Goal: Information Seeking & Learning: Learn about a topic

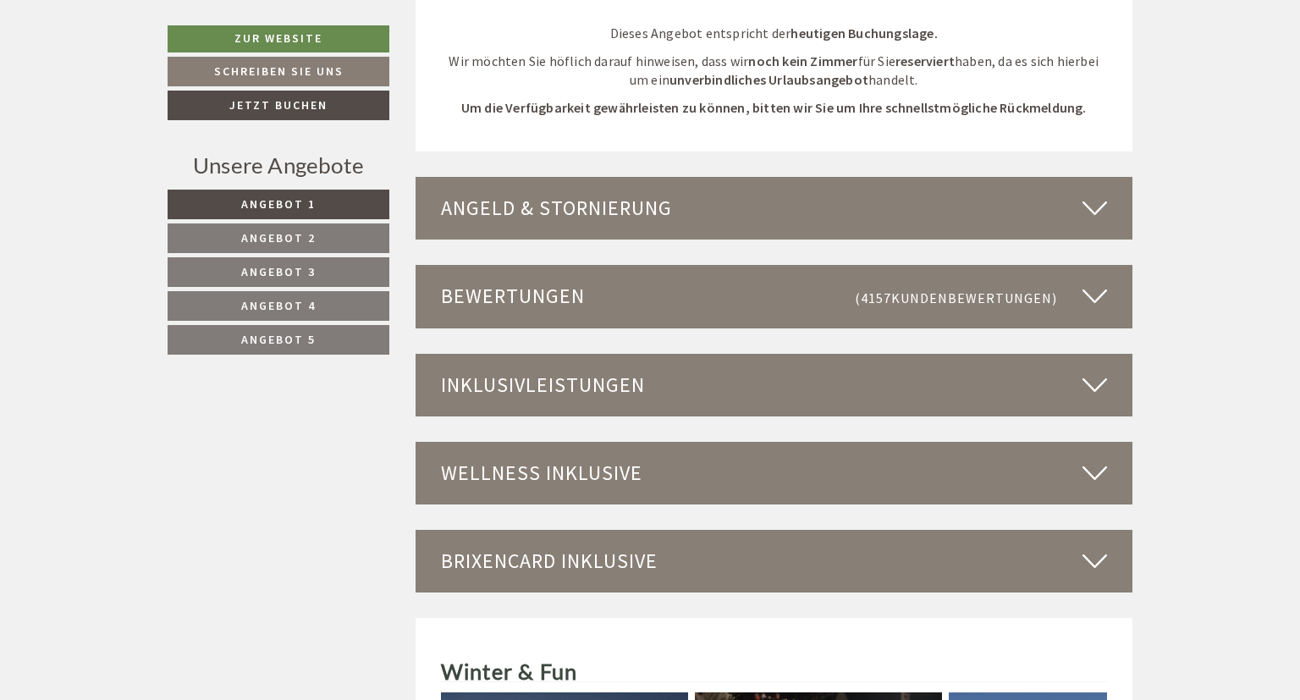
scroll to position [4648, 0]
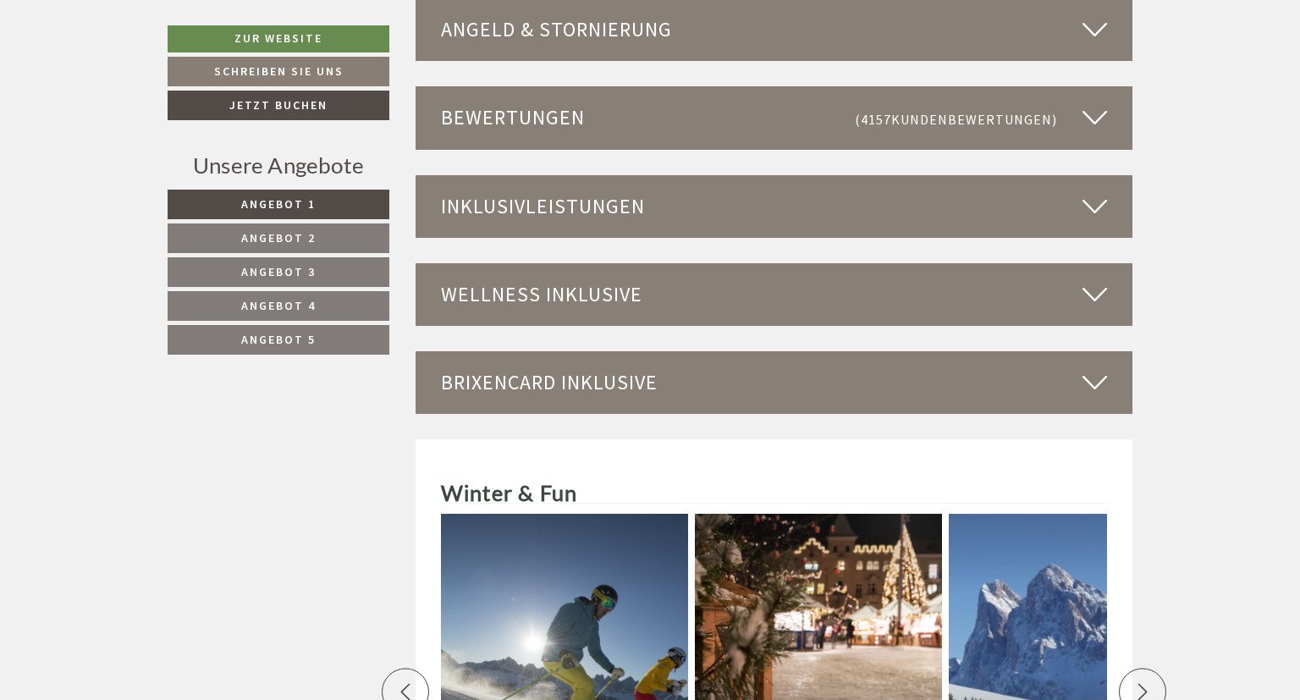
scroll to position [4559, 0]
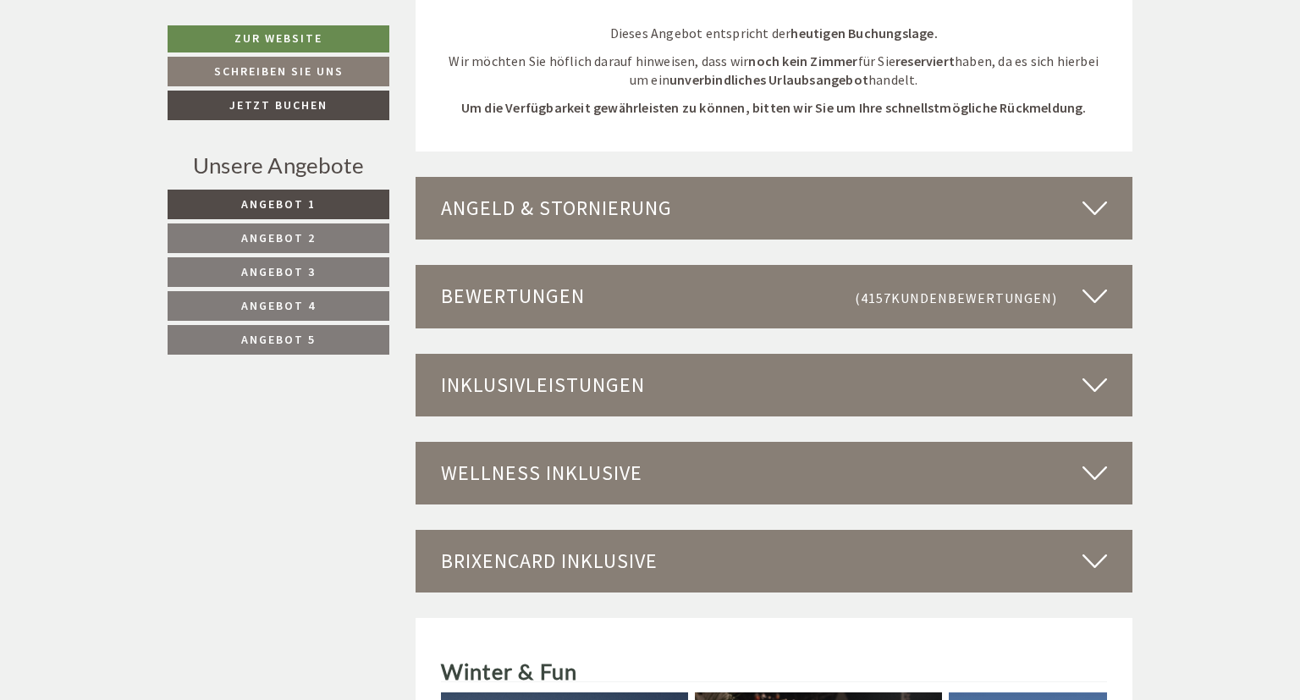
click at [1062, 442] on div "Wellness inklusive" at bounding box center [775, 473] width 718 height 63
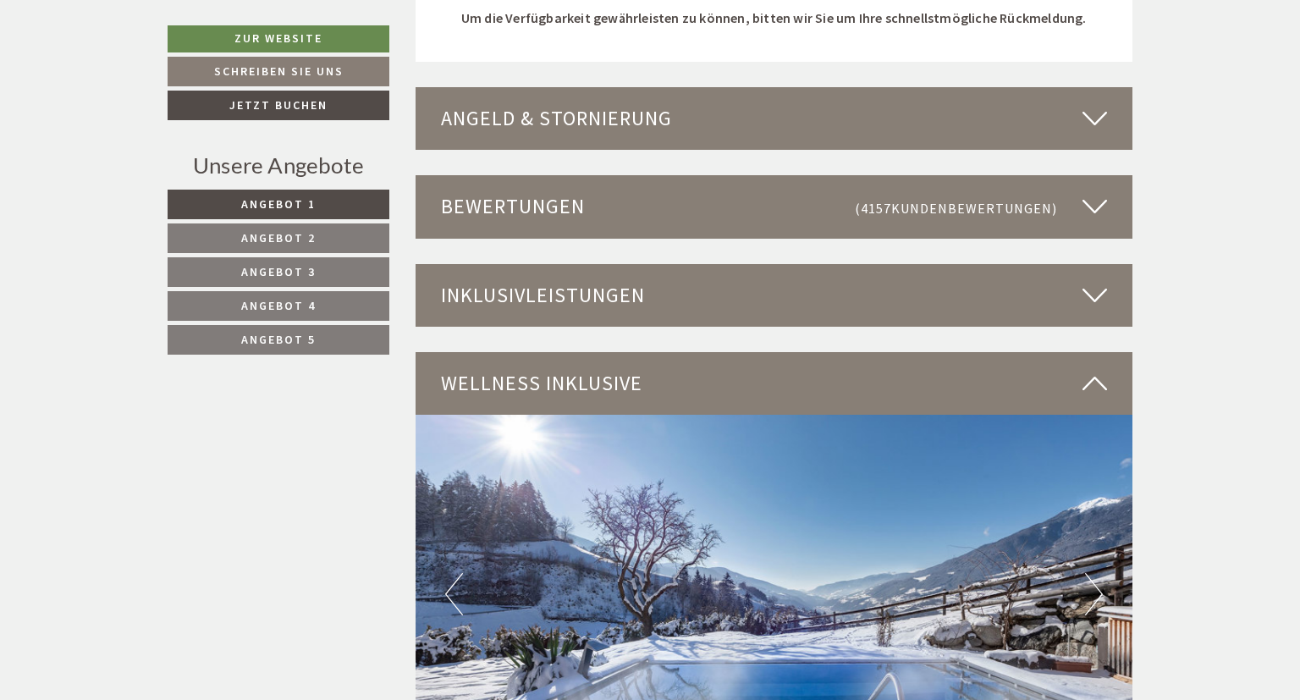
scroll to position [5006, 0]
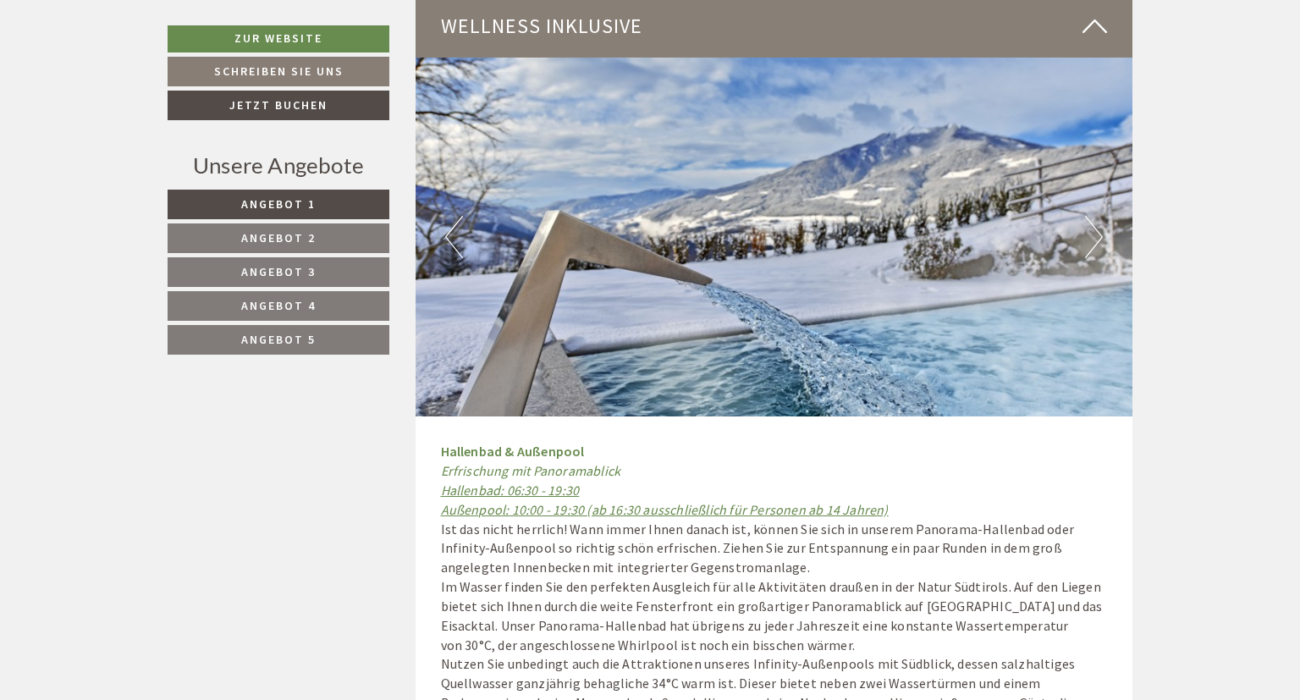
click at [1093, 216] on button "Next" at bounding box center [1094, 237] width 18 height 42
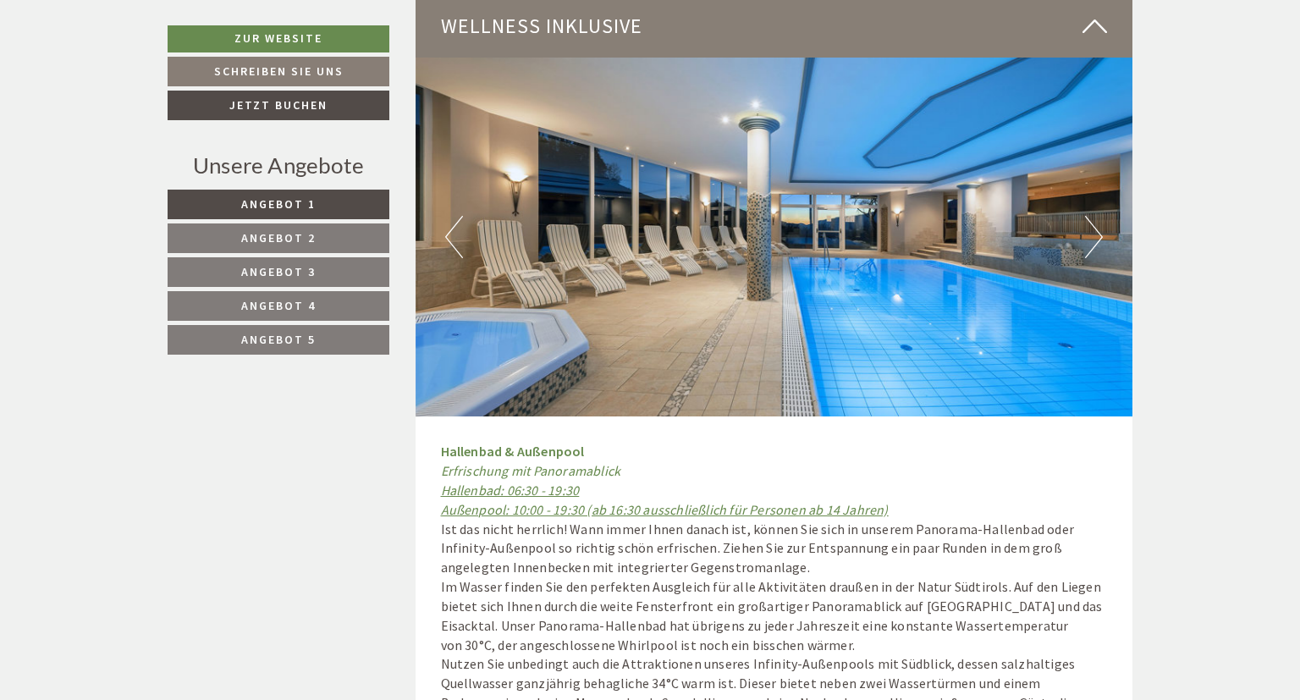
click at [1099, 216] on button "Next" at bounding box center [1094, 237] width 18 height 42
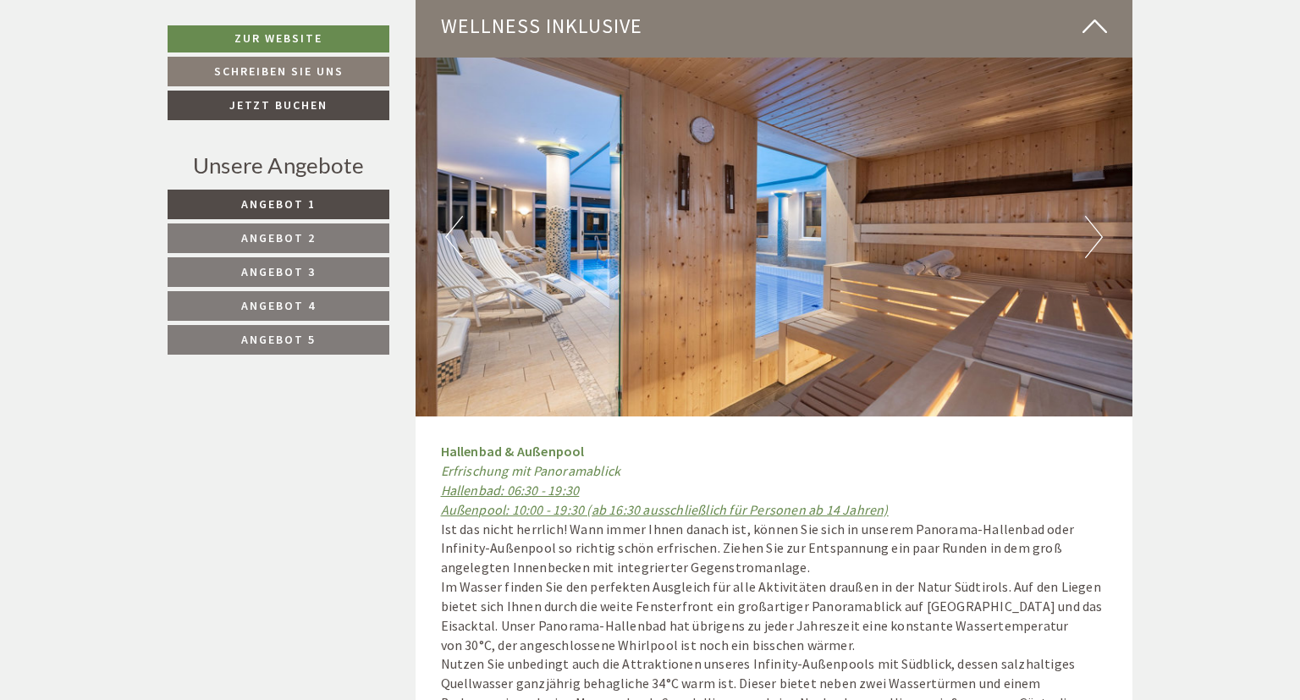
click at [1101, 216] on button "Next" at bounding box center [1094, 237] width 18 height 42
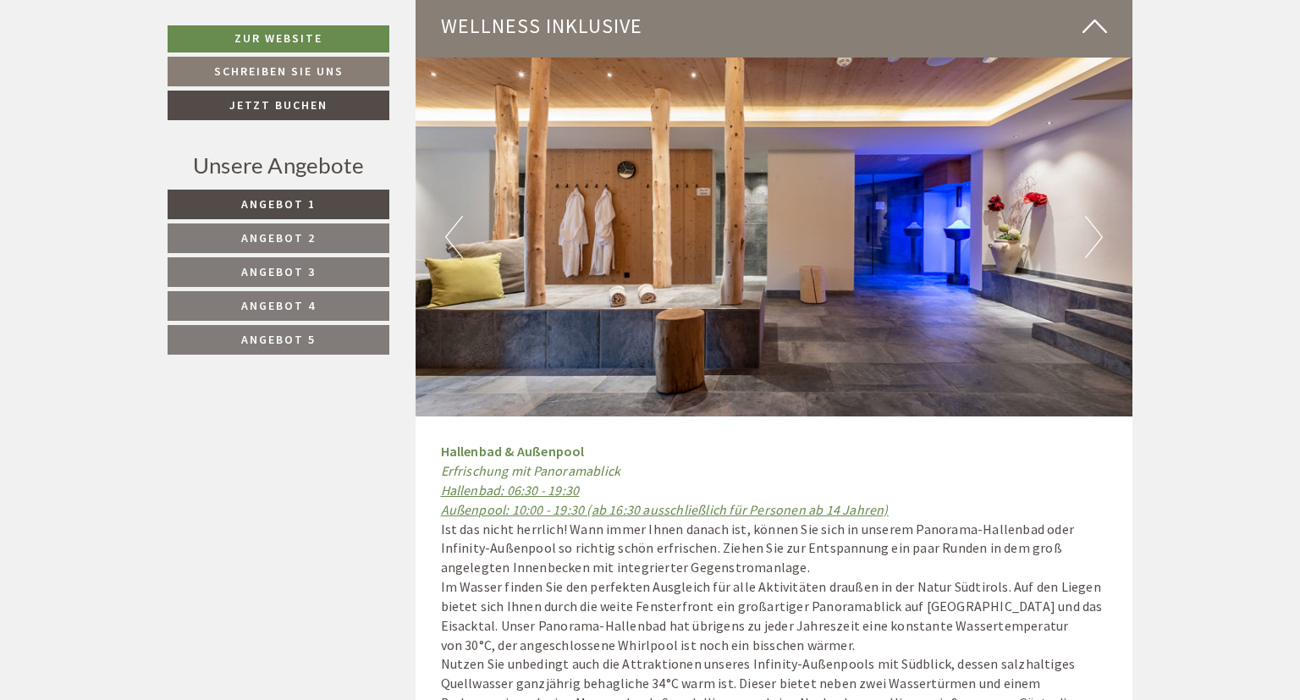
click at [1102, 216] on button "Next" at bounding box center [1094, 237] width 18 height 42
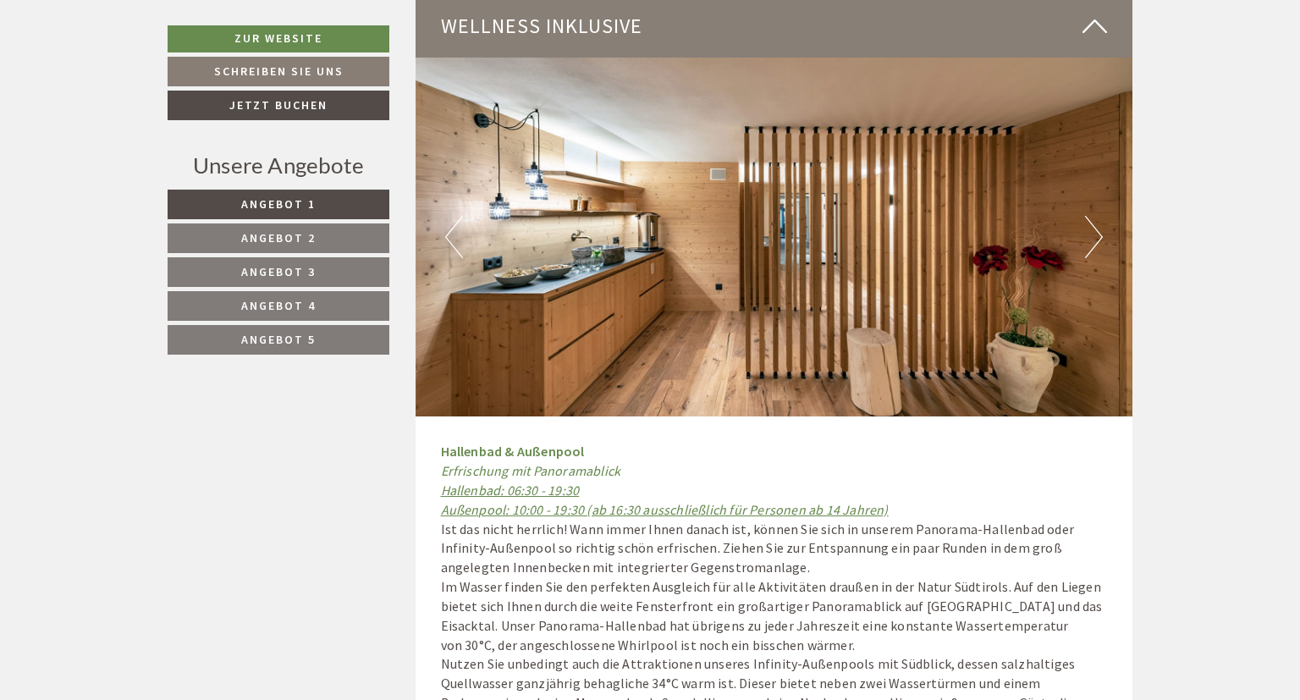
click at [1102, 216] on button "Next" at bounding box center [1094, 237] width 18 height 42
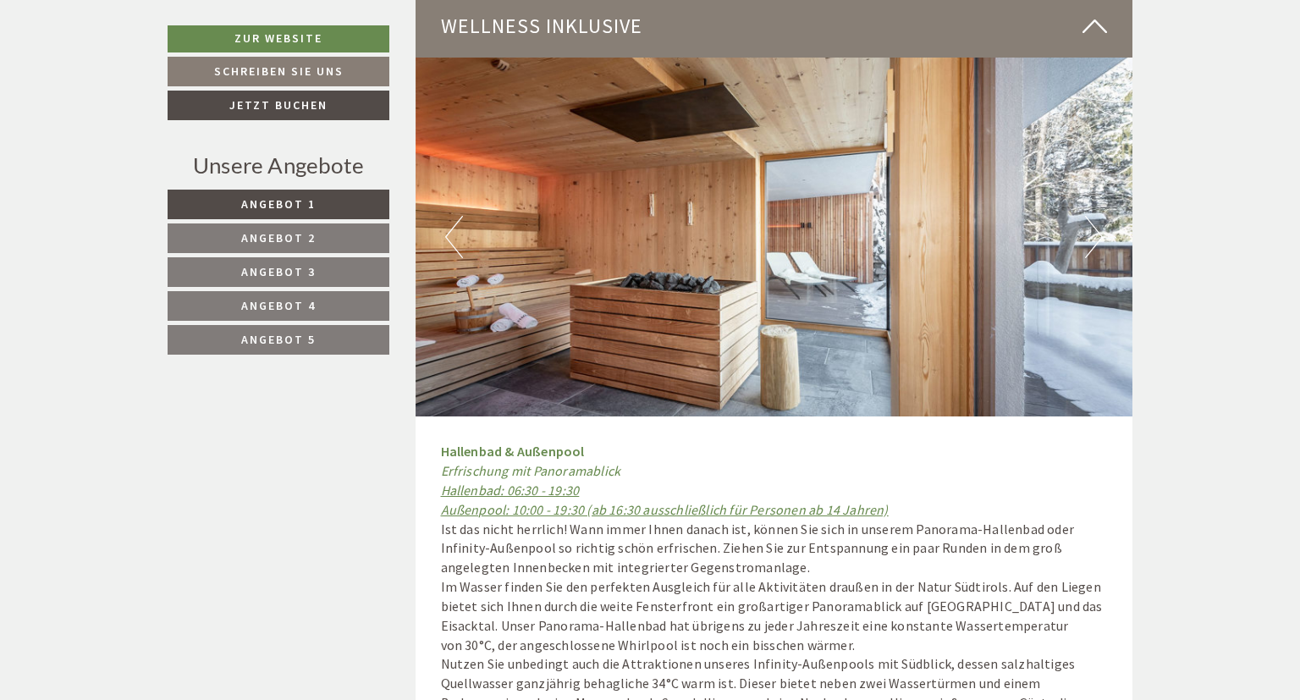
click at [1102, 216] on button "Next" at bounding box center [1094, 237] width 18 height 42
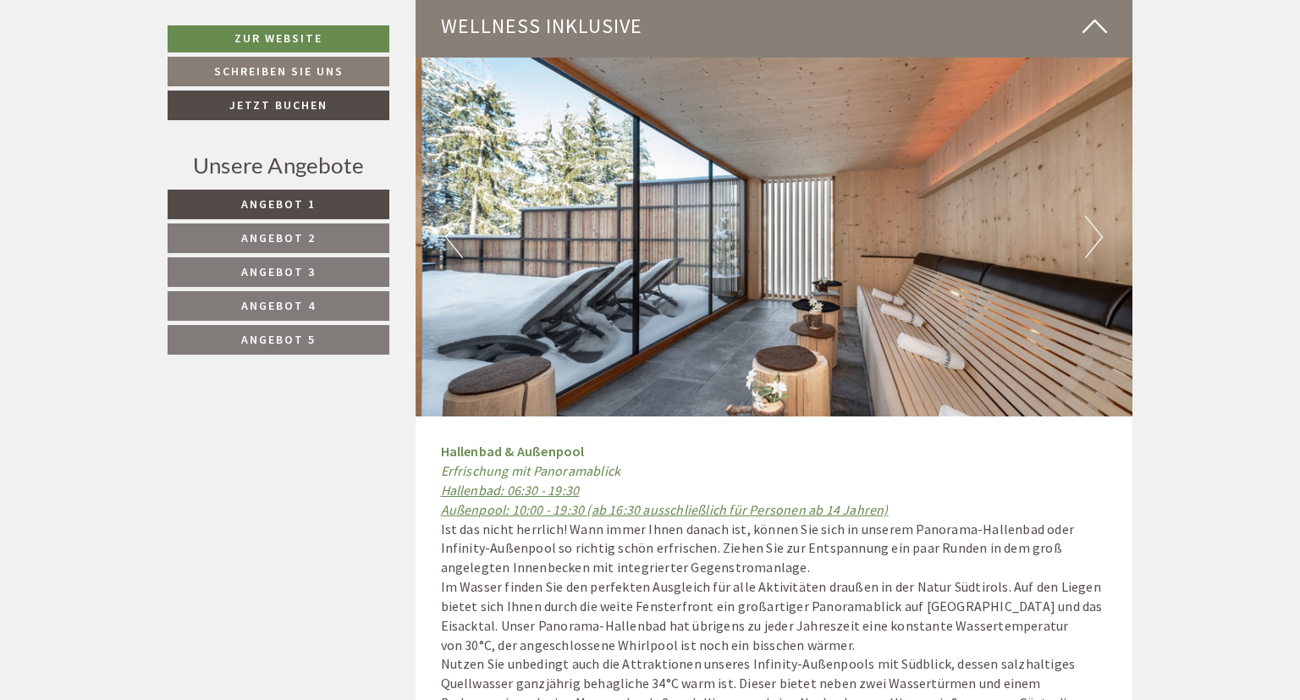
click at [1102, 216] on button "Next" at bounding box center [1094, 237] width 18 height 42
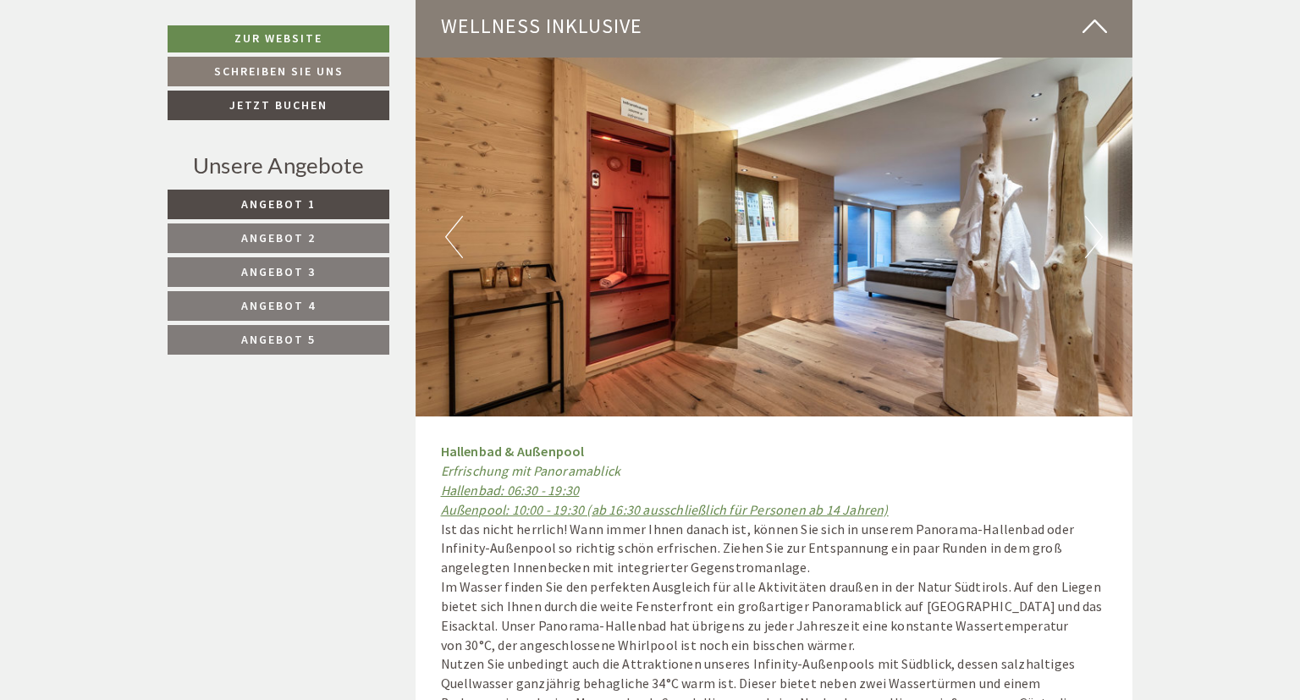
click at [1102, 216] on button "Next" at bounding box center [1094, 237] width 18 height 42
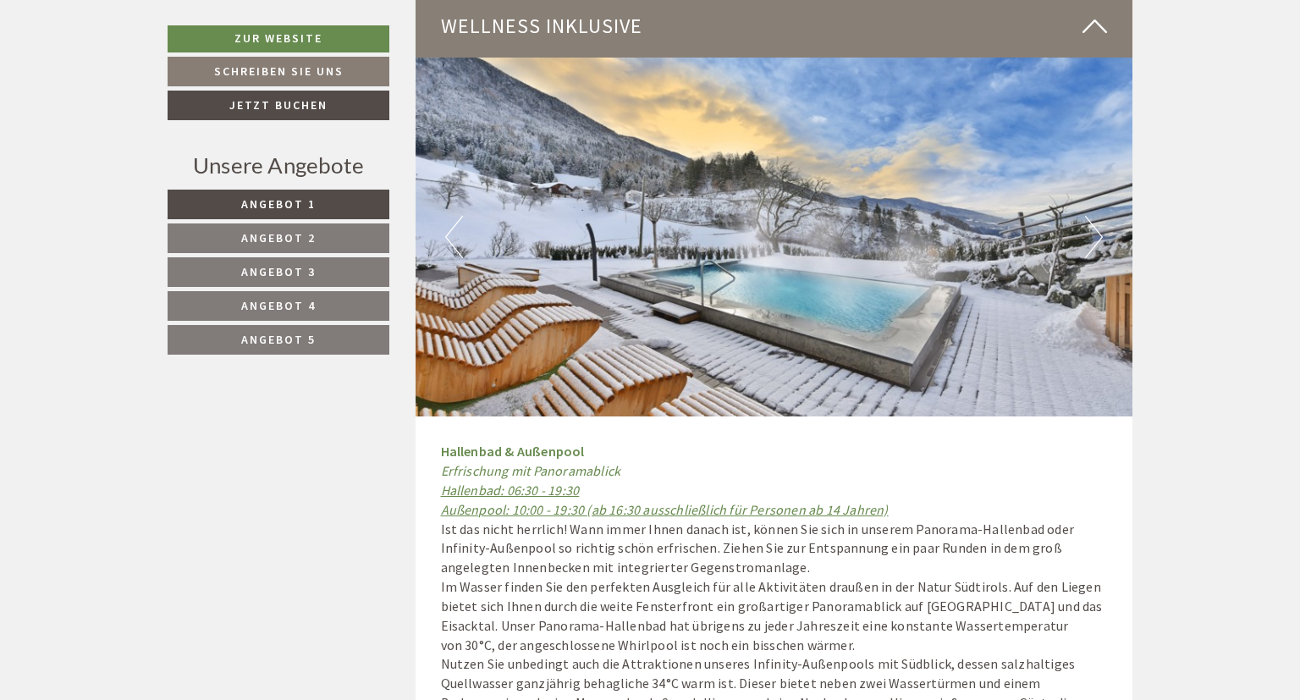
click at [1103, 189] on div "Previous Next" at bounding box center [775, 237] width 718 height 359
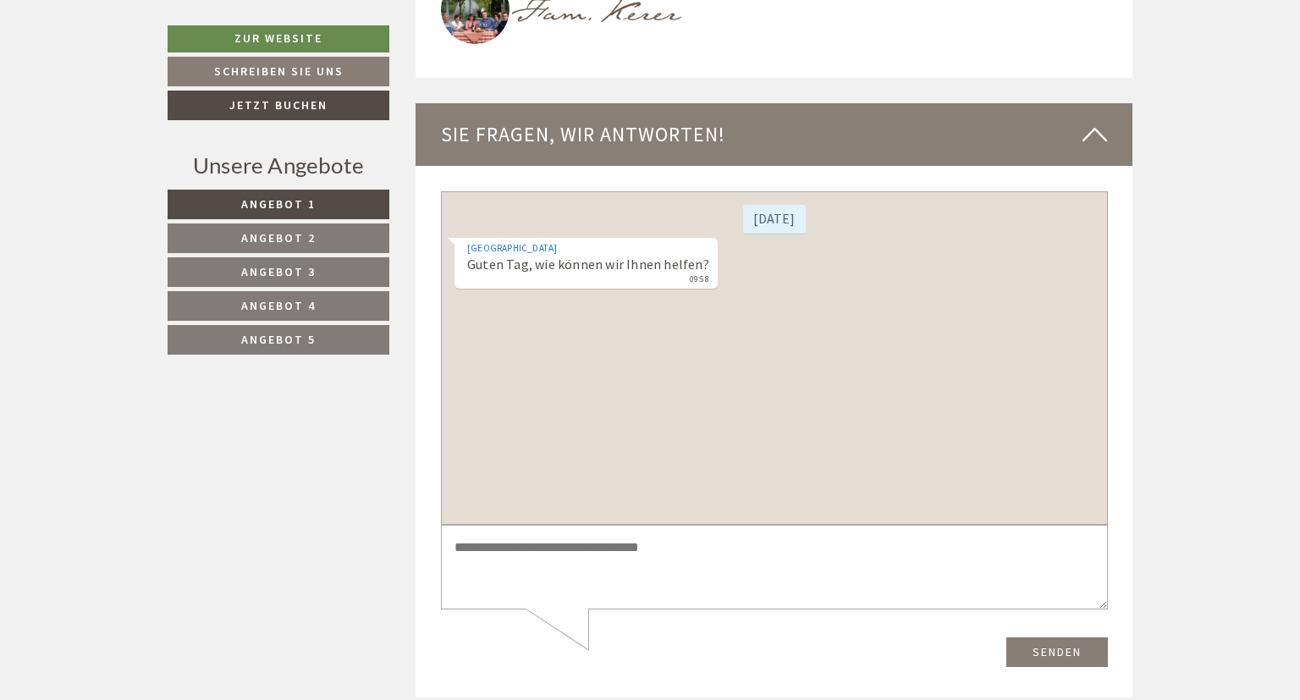
scroll to position [7777, 0]
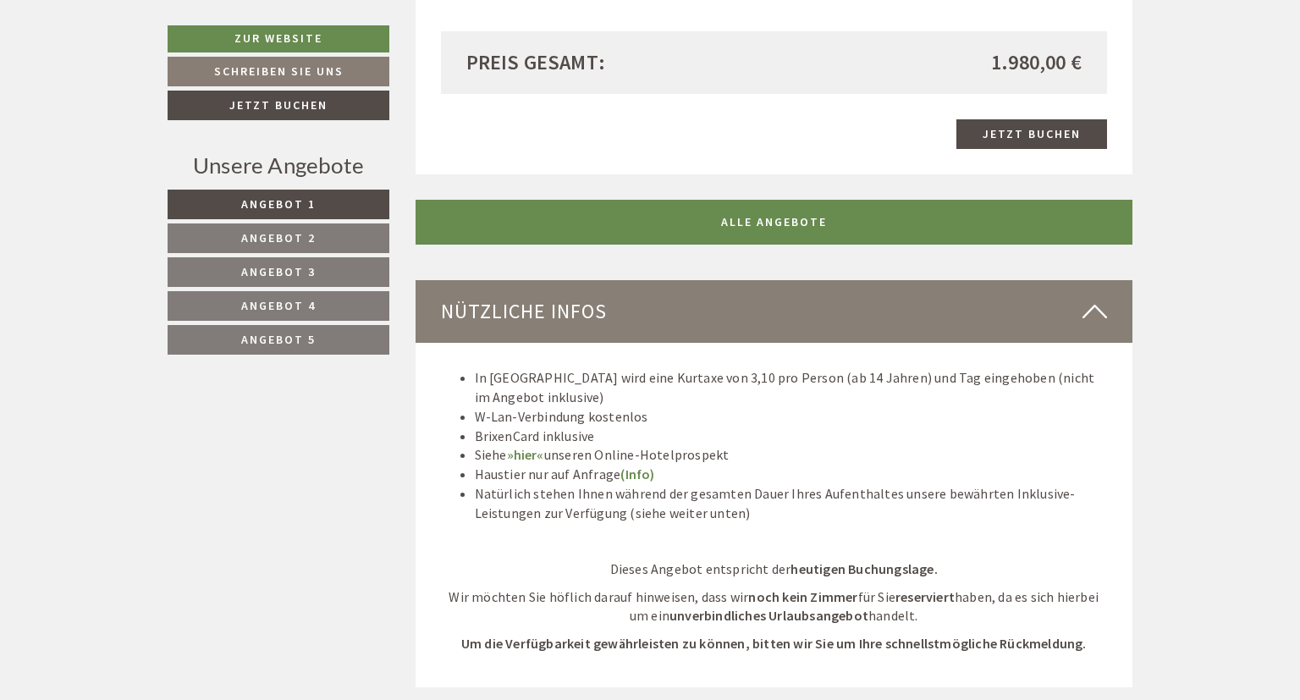
scroll to position [4290, 0]
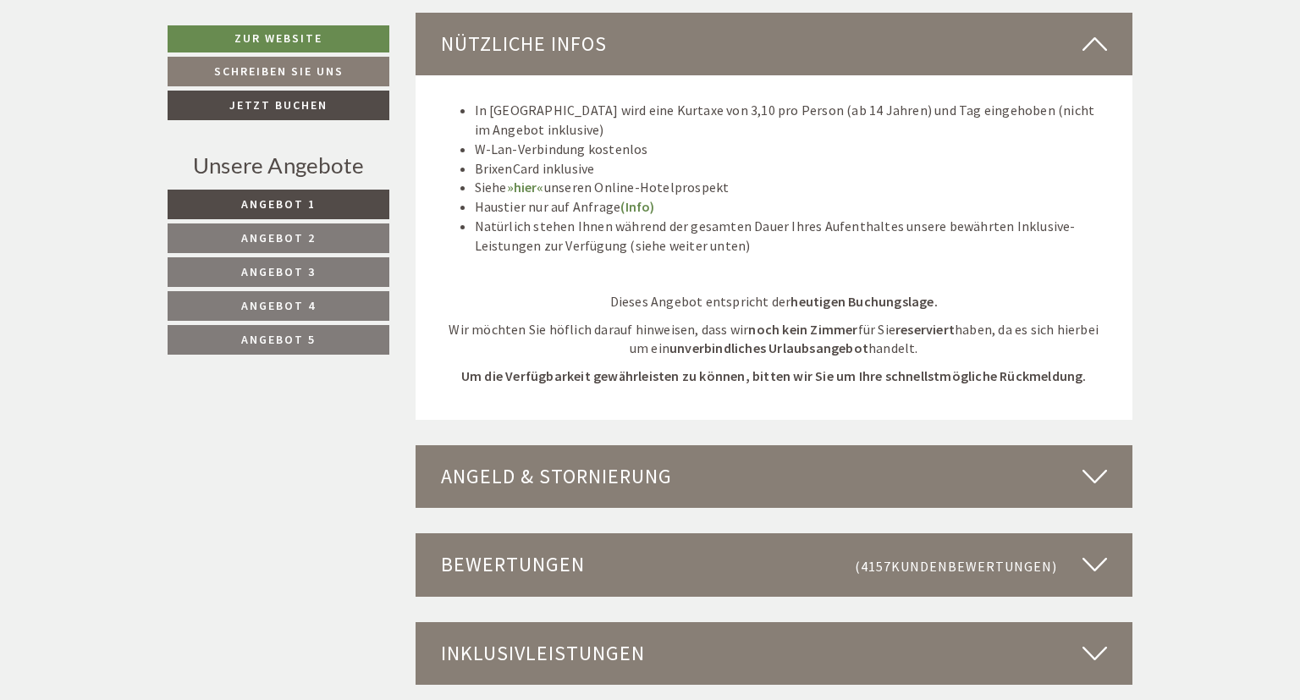
click at [280, 245] on span "Angebot 2" at bounding box center [278, 237] width 74 height 15
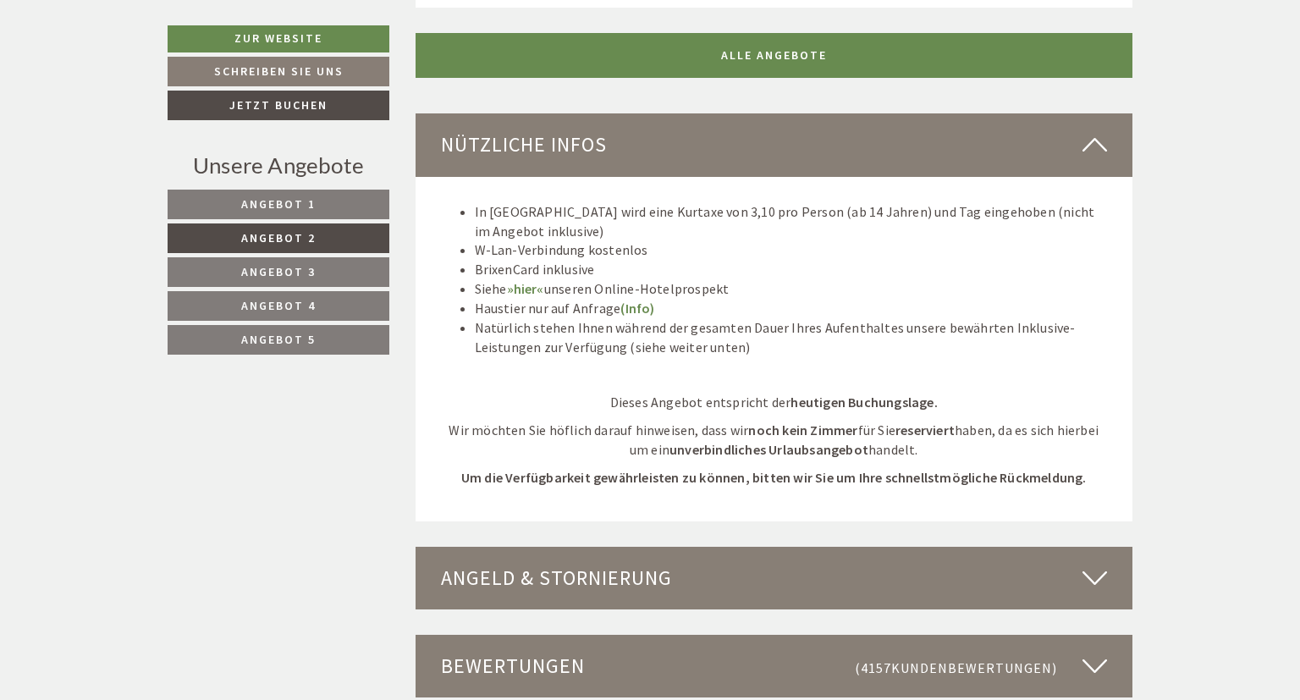
scroll to position [2513, 0]
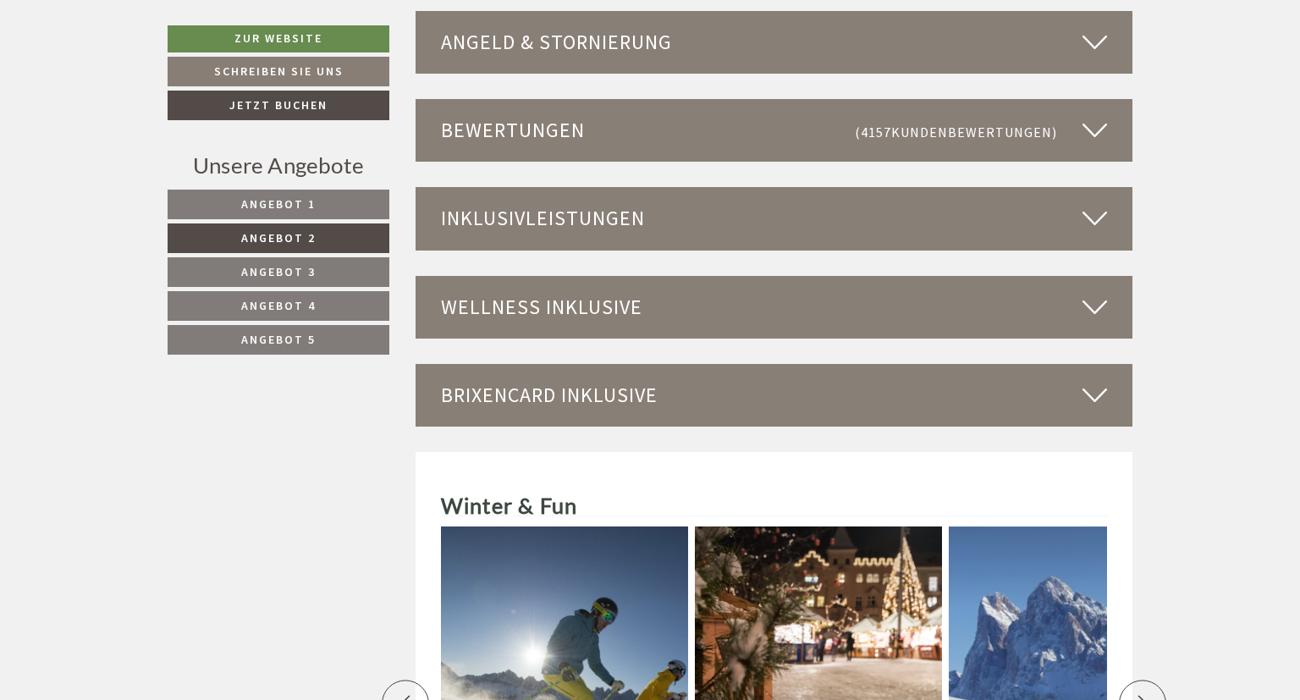
click at [263, 269] on span "Angebot 3" at bounding box center [278, 271] width 74 height 15
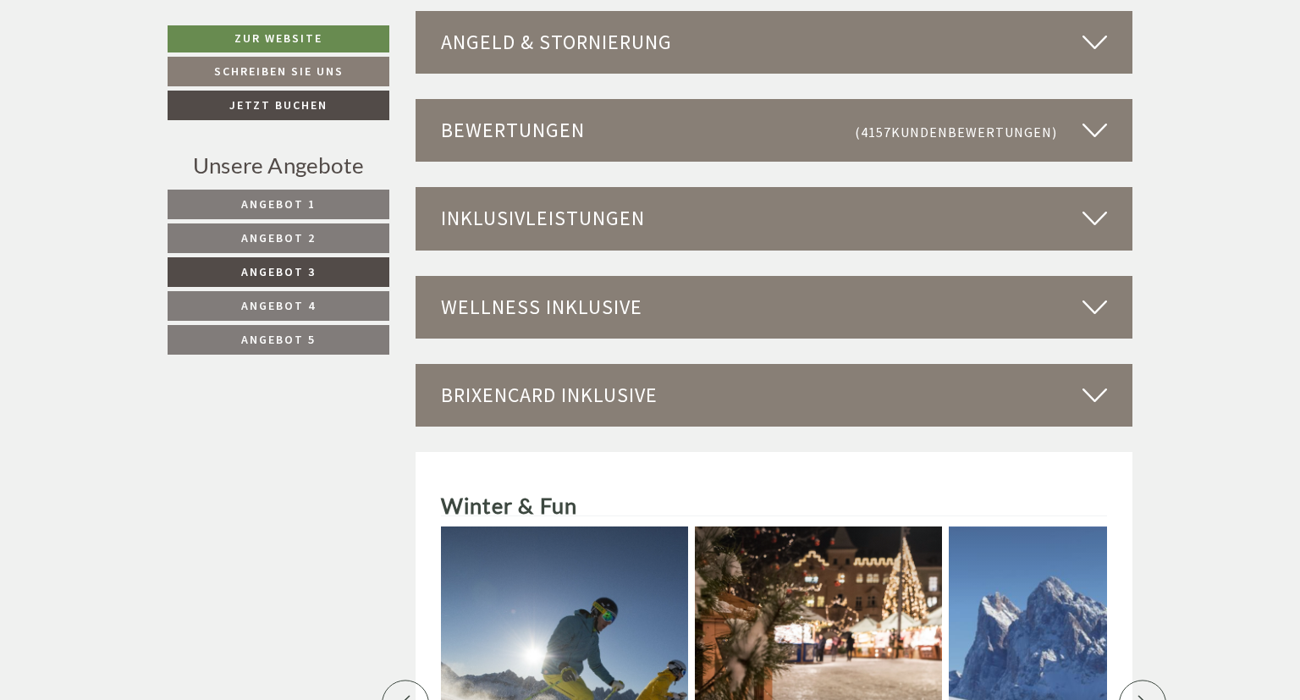
scroll to position [903, 0]
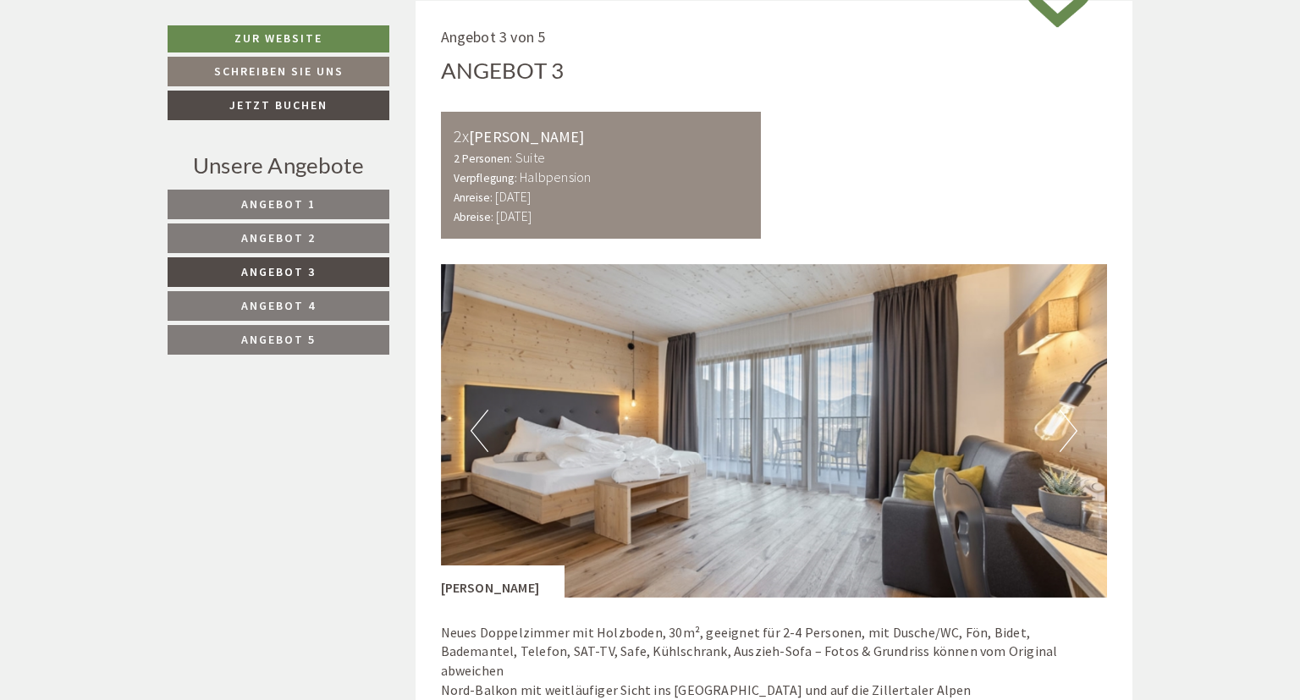
click at [299, 300] on span "Angebot 4" at bounding box center [278, 305] width 74 height 15
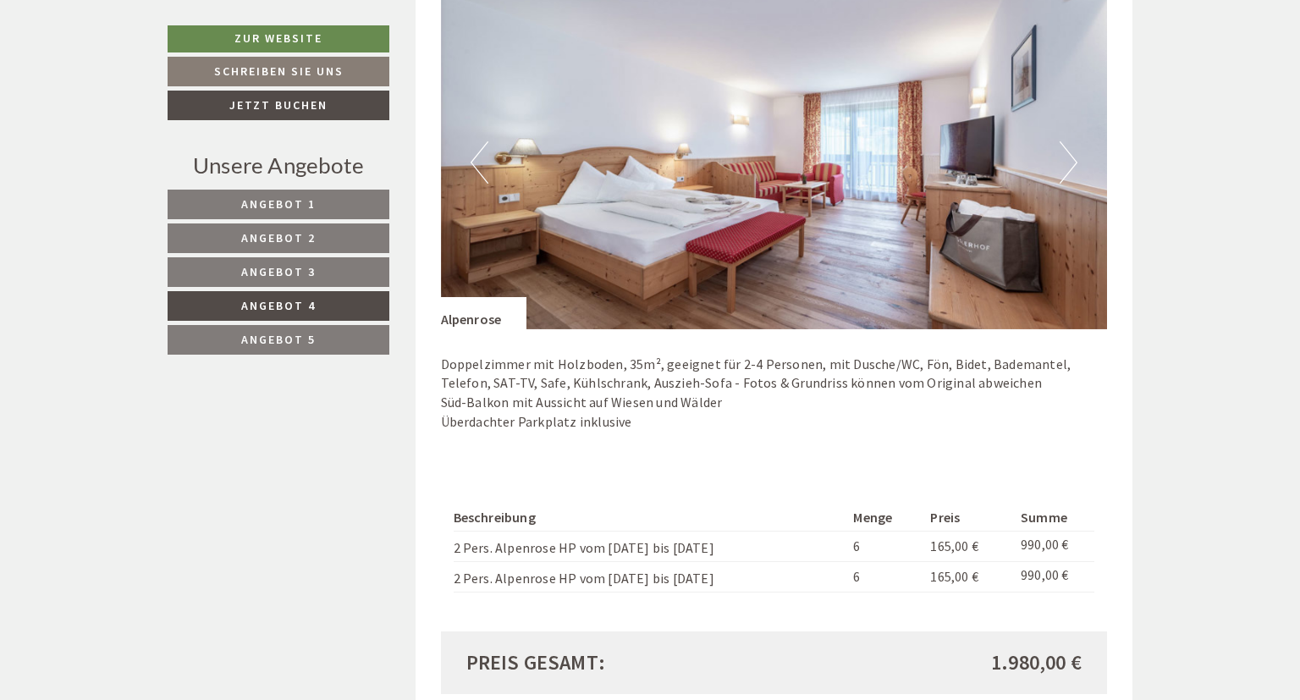
scroll to position [1350, 0]
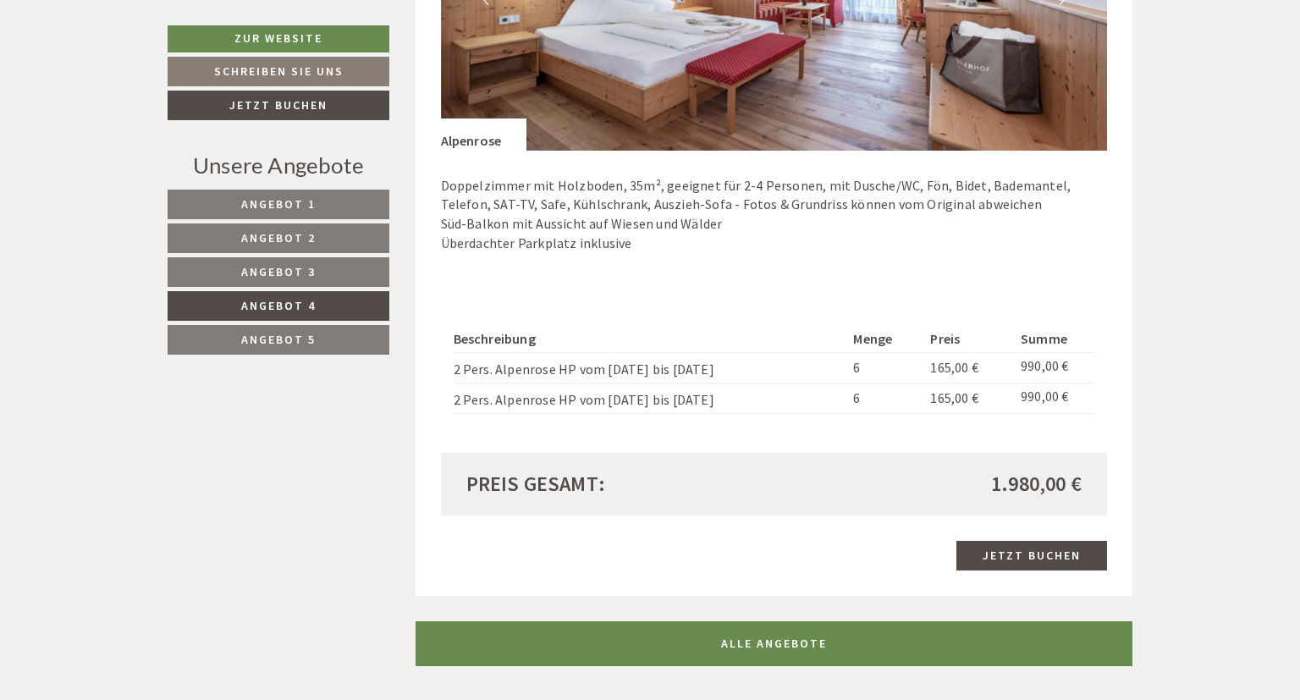
click at [319, 336] on link "Angebot 5" at bounding box center [279, 340] width 222 height 30
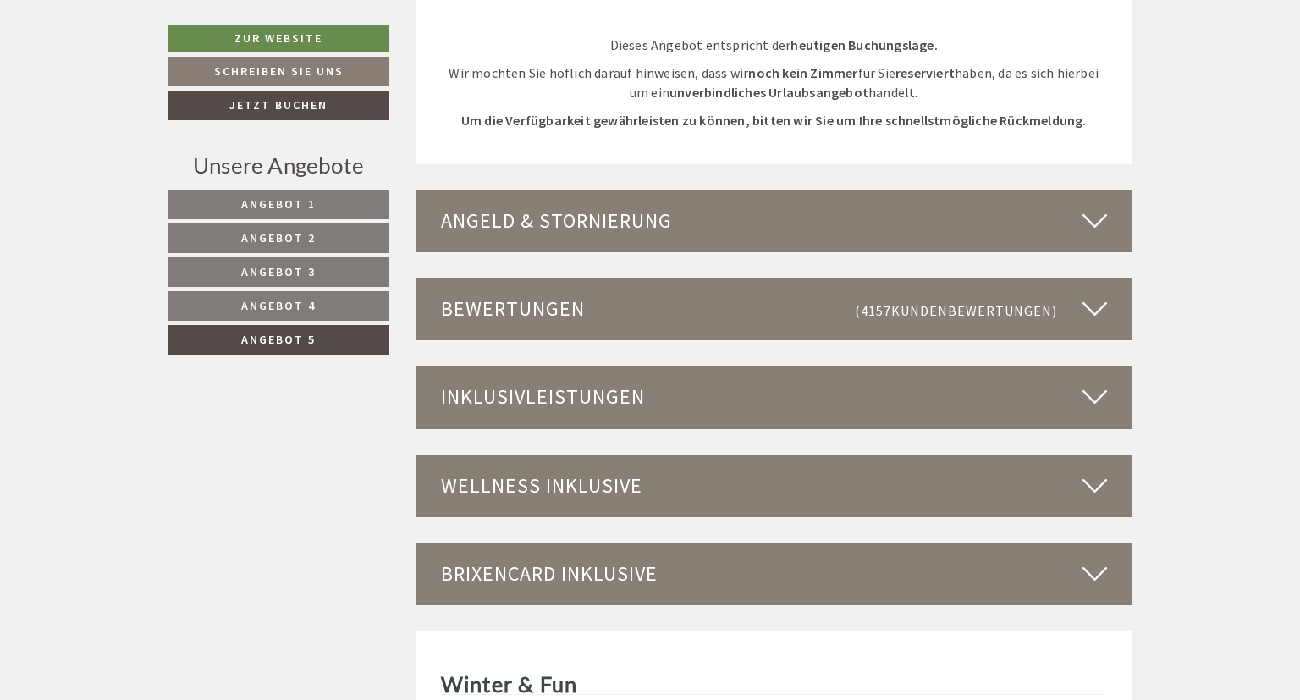
scroll to position [2781, 0]
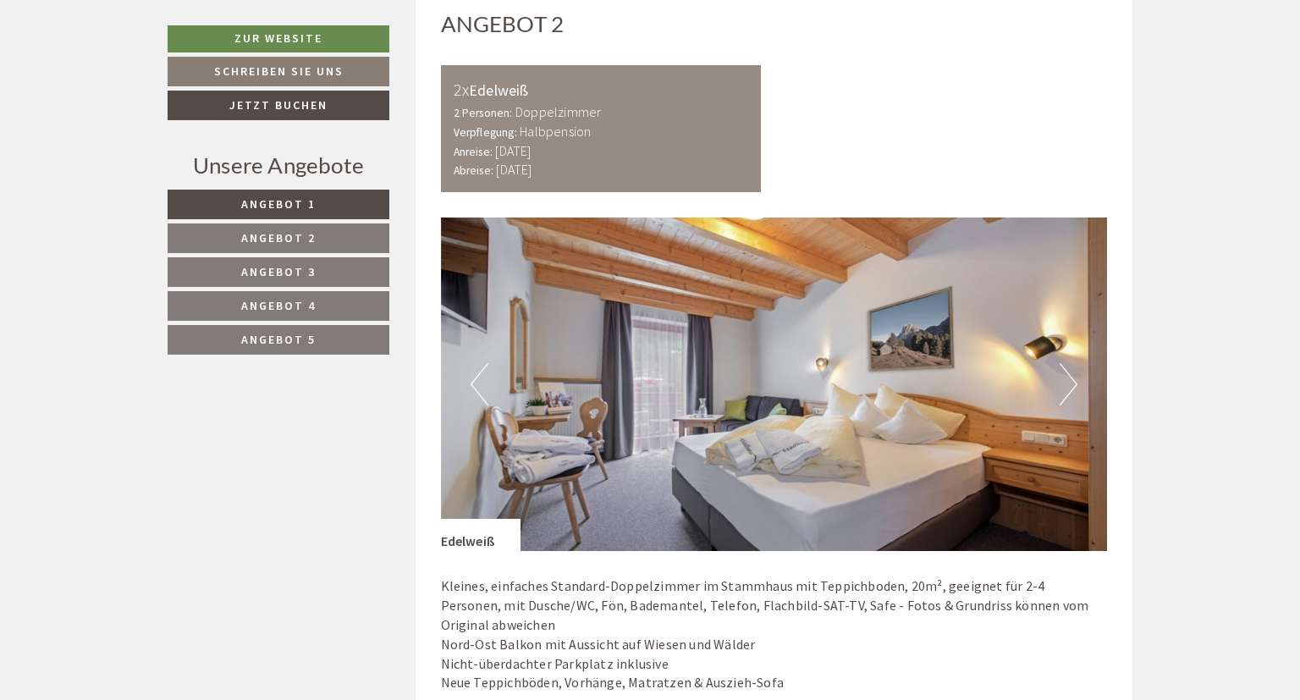
scroll to position [2502, 0]
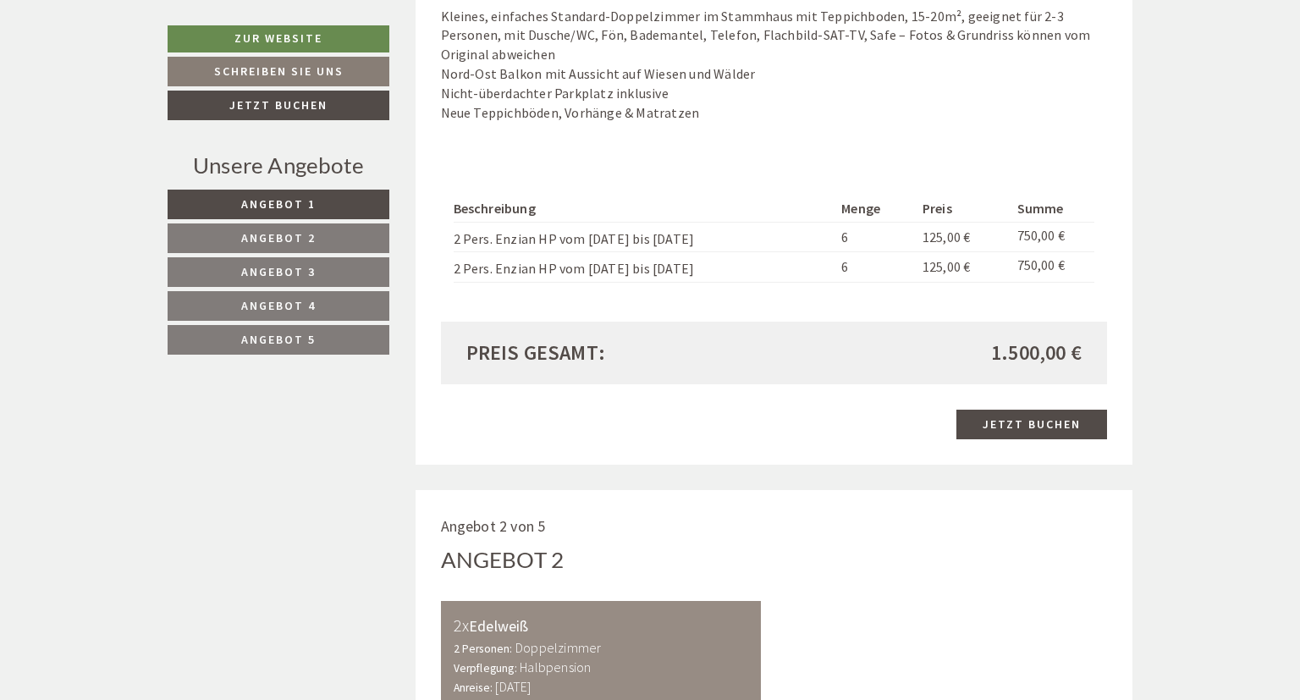
scroll to position [1608, 0]
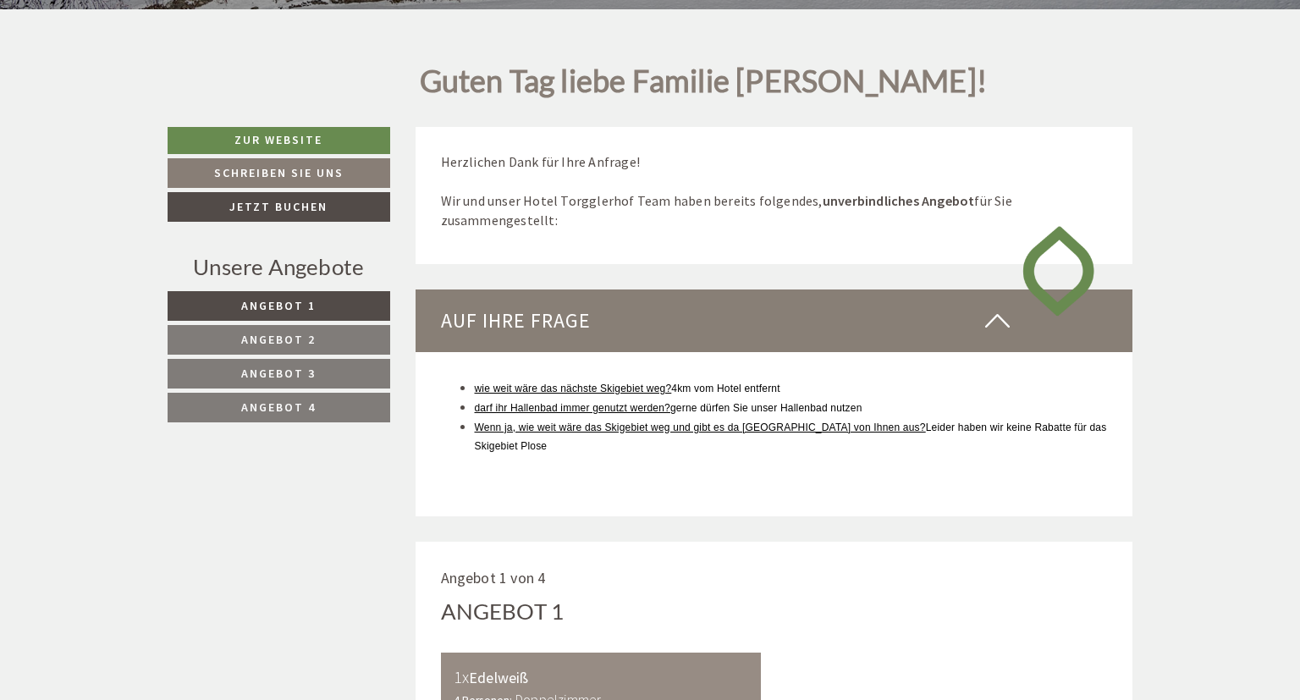
click at [711, 389] on span "wie weit wäre das nächste Skigebiet weg? 4km vom Hotel entfernt" at bounding box center [628, 389] width 306 height 12
click at [711, 390] on span "wie weit wäre das nächste Skigebiet weg? 4km vom Hotel entfernt" at bounding box center [628, 389] width 306 height 12
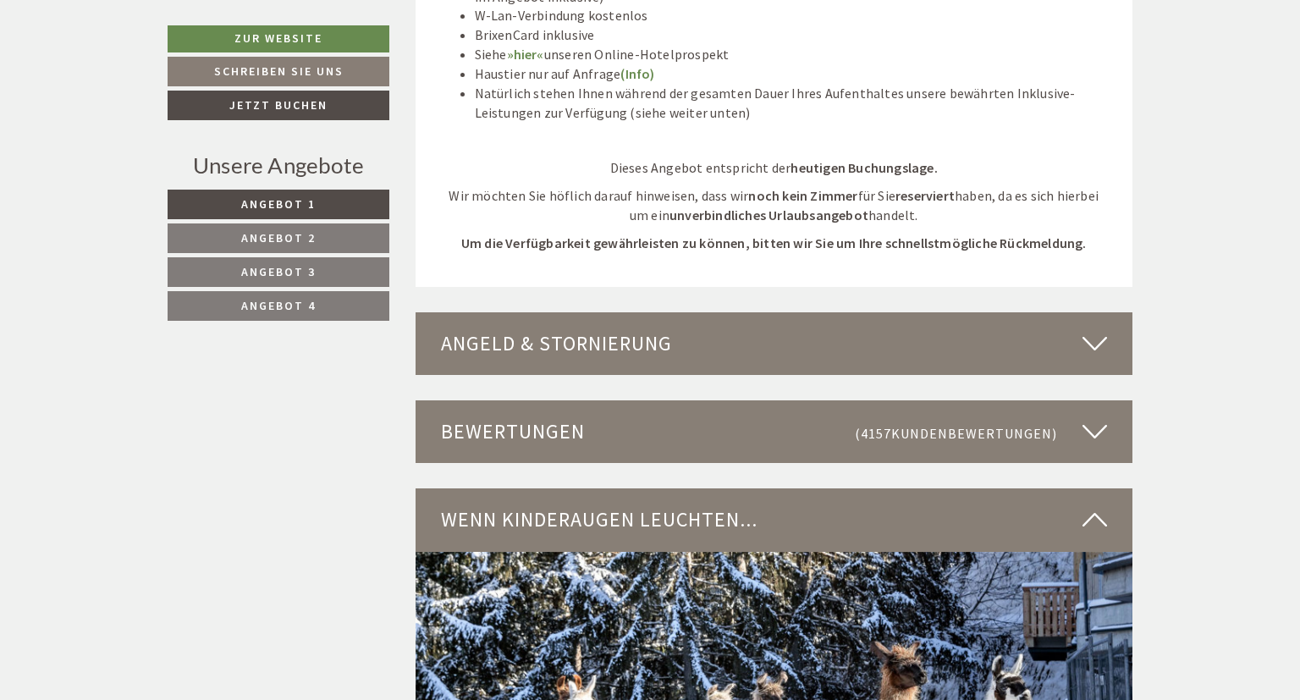
scroll to position [5274, 0]
